Goal: Task Accomplishment & Management: Use online tool/utility

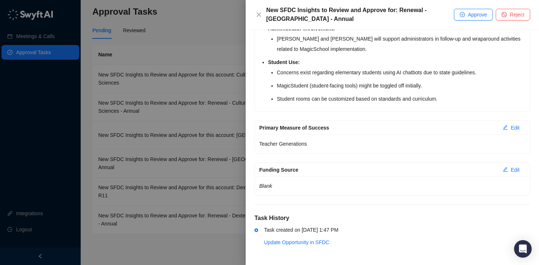
scroll to position [453, 0]
click at [480, 11] on span "Approve" at bounding box center [477, 15] width 19 height 8
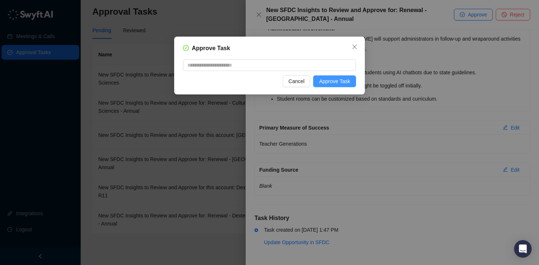
click at [341, 77] on span "Approve Task" at bounding box center [334, 81] width 31 height 8
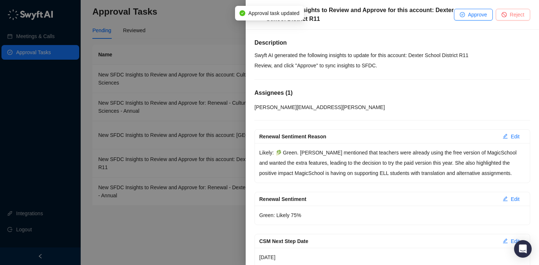
click at [515, 12] on span "Reject" at bounding box center [516, 15] width 15 height 8
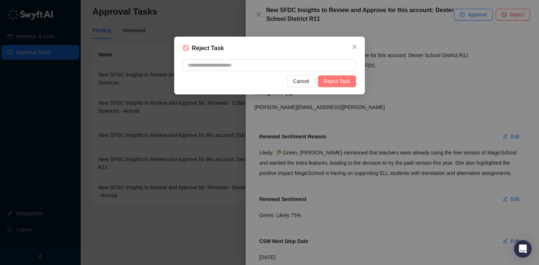
click at [336, 75] on button "Reject Task" at bounding box center [337, 81] width 38 height 12
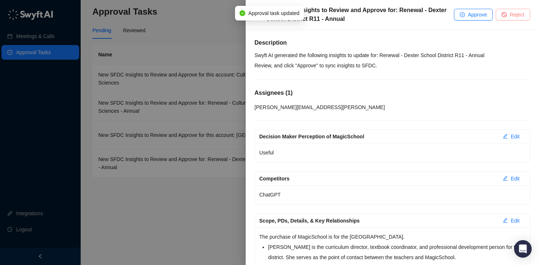
click at [514, 19] on button "Reject" at bounding box center [512, 15] width 34 height 12
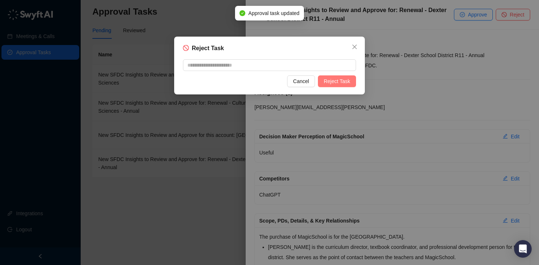
click at [335, 83] on span "Reject Task" at bounding box center [337, 81] width 26 height 8
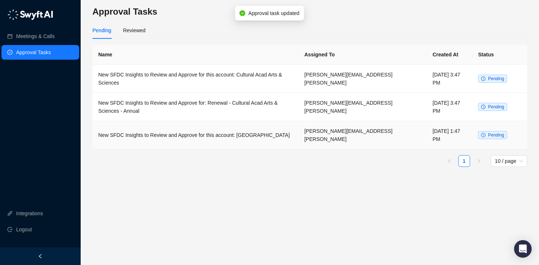
click at [251, 129] on td "New SFDC Insights to Review and Approve for this account: [GEOGRAPHIC_DATA]" at bounding box center [195, 135] width 206 height 28
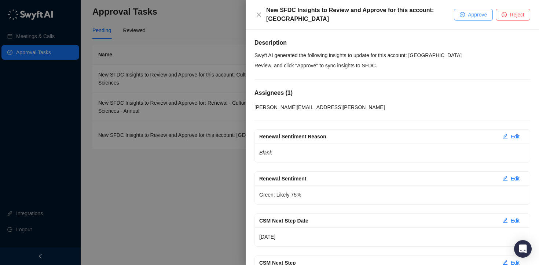
click at [468, 18] on span "Approve" at bounding box center [477, 15] width 19 height 8
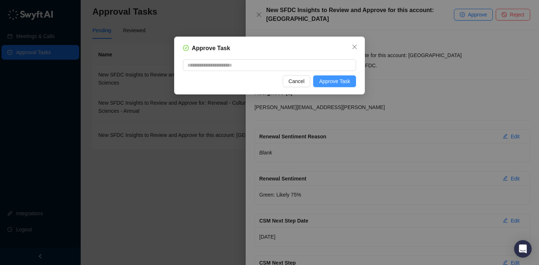
click at [336, 85] on span "Approve Task" at bounding box center [334, 81] width 31 height 8
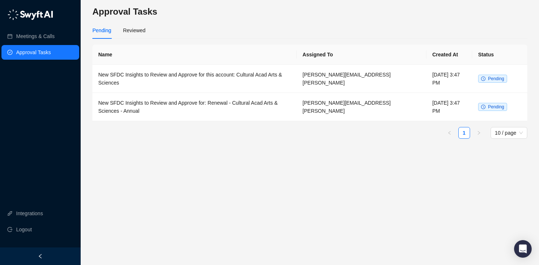
click at [323, 178] on main "Approval Tasks Pending Reviewed Name Assigned To Created At Status New SFDC Ins…" at bounding box center [309, 133] width 435 height 254
click at [262, 81] on td "New SFDC Insights to Review and Approve for this account: Cultural Acad Arts & …" at bounding box center [194, 79] width 204 height 28
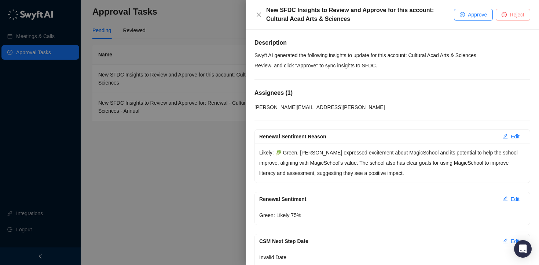
click at [510, 16] on span "Reject" at bounding box center [516, 15] width 15 height 8
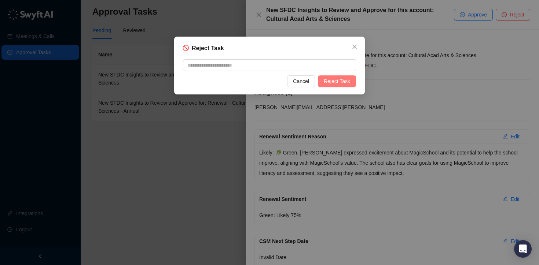
click at [337, 80] on span "Reject Task" at bounding box center [337, 81] width 26 height 8
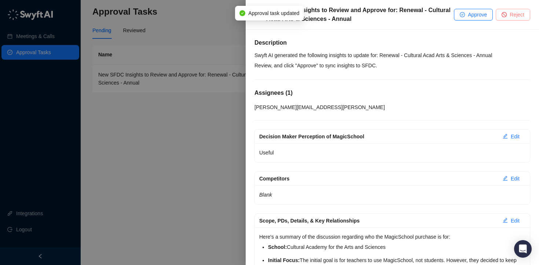
click at [504, 19] on button "Reject" at bounding box center [512, 15] width 34 height 12
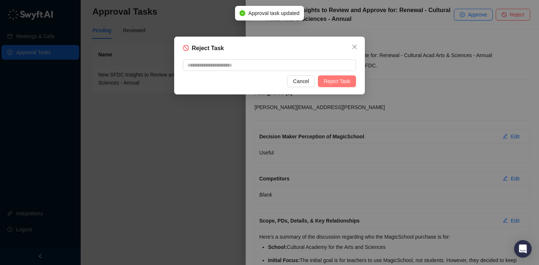
click at [338, 80] on span "Reject Task" at bounding box center [337, 81] width 26 height 8
